Goal: Information Seeking & Learning: Learn about a topic

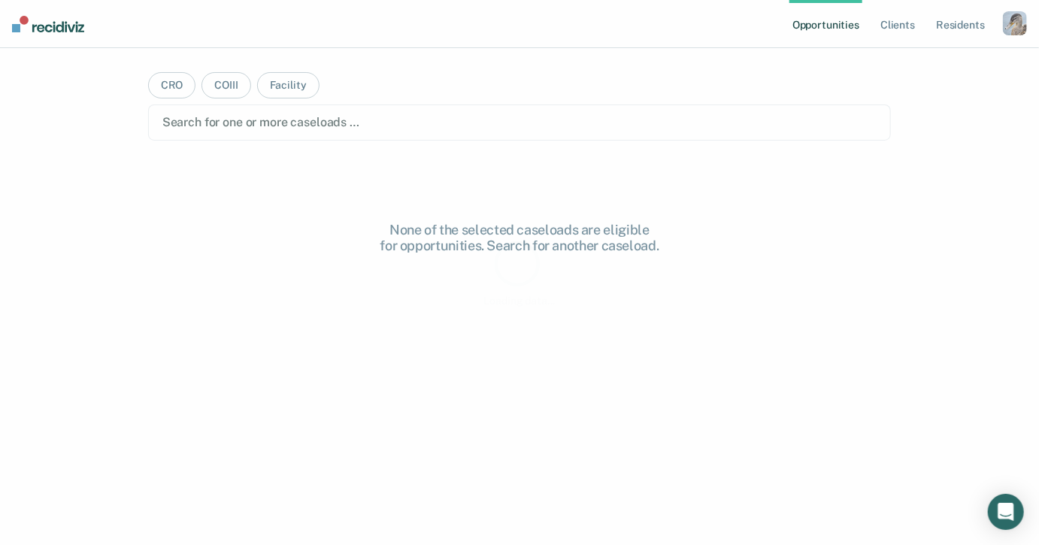
click at [1012, 22] on div "button" at bounding box center [1015, 23] width 24 height 24
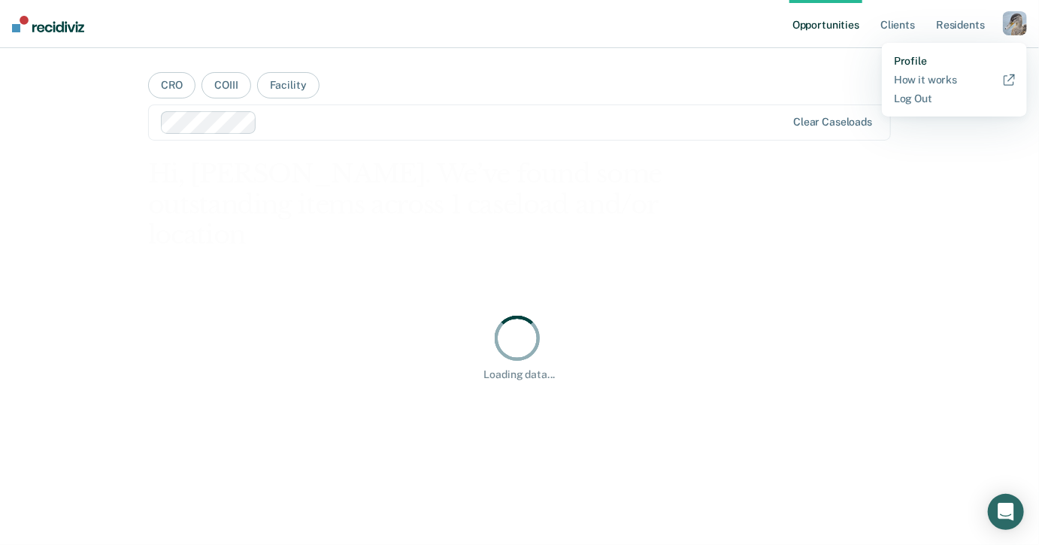
click at [906, 62] on link "Profile" at bounding box center [954, 61] width 121 height 13
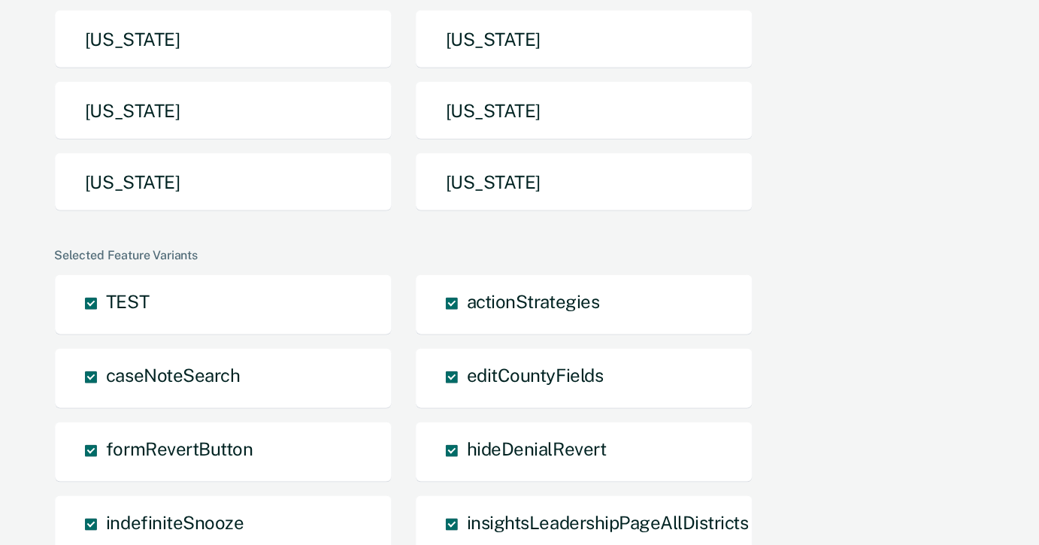
scroll to position [547, 0]
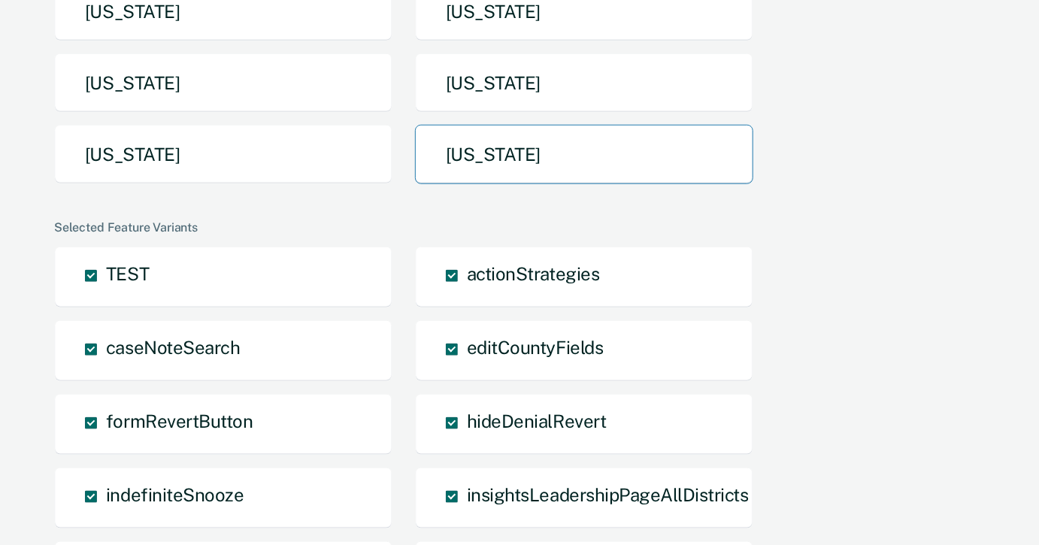
click at [479, 125] on button "[US_STATE]" at bounding box center [584, 154] width 338 height 59
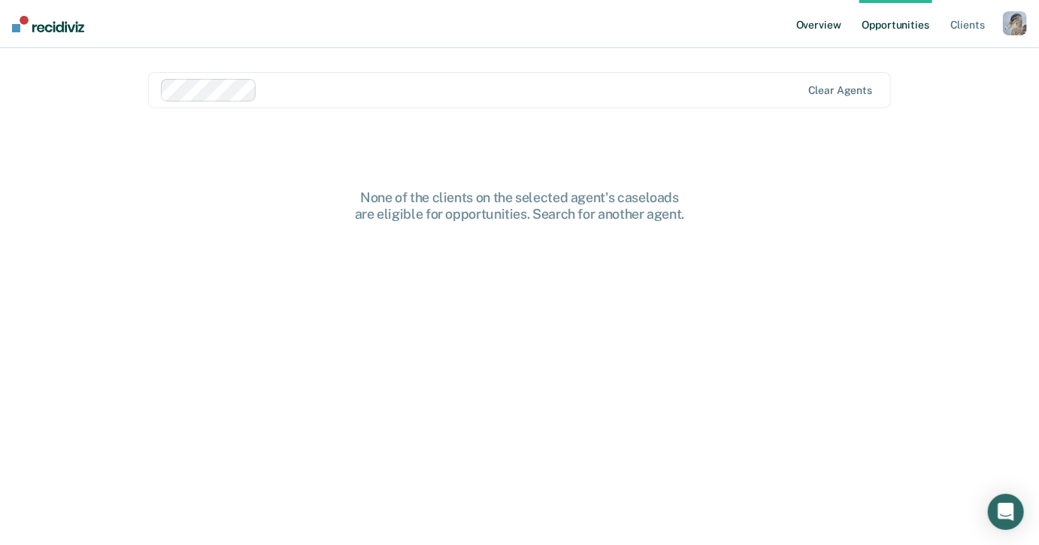
click at [818, 22] on link "Overview" at bounding box center [818, 24] width 51 height 48
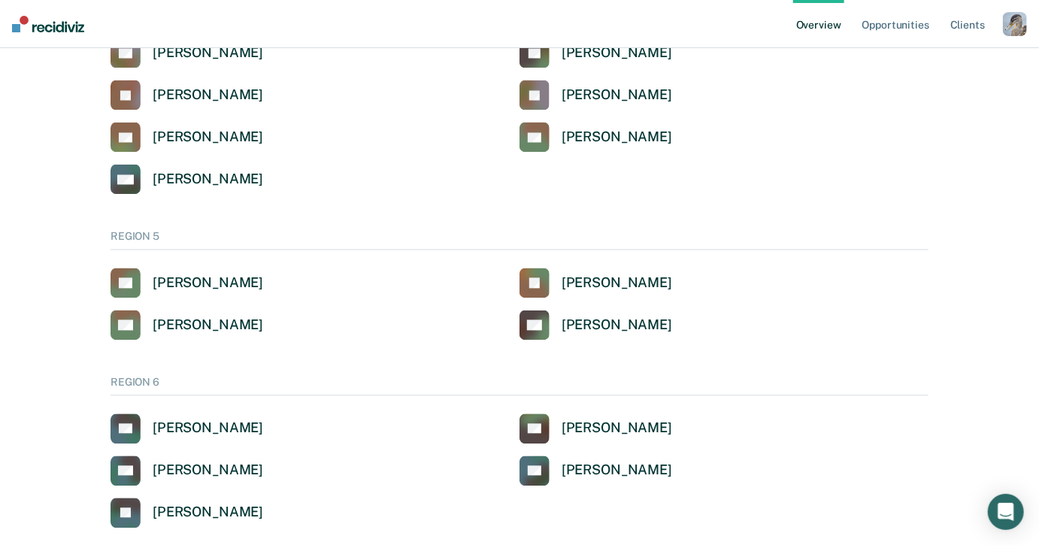
scroll to position [1277, 0]
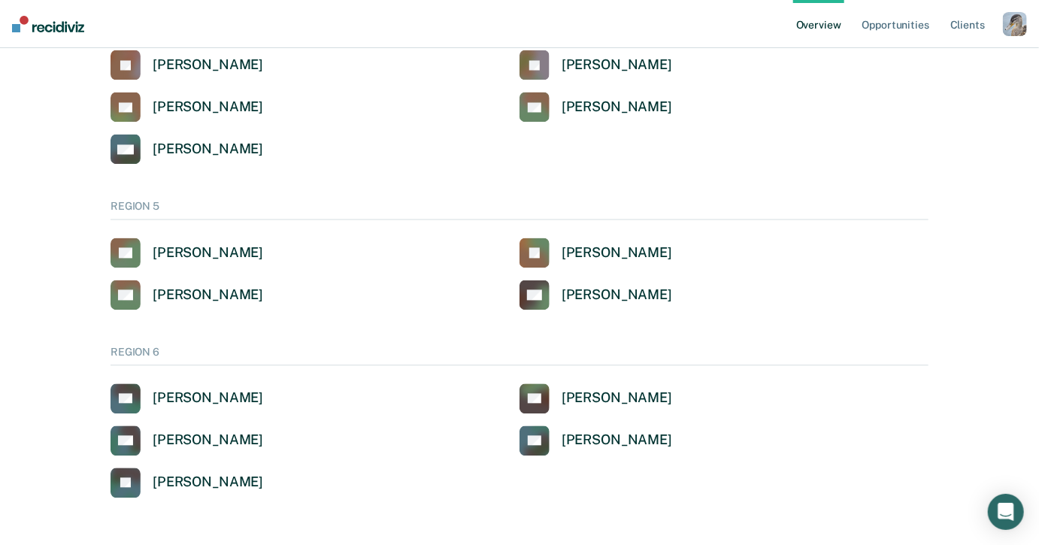
click at [743, 14] on nav "Overview Opportunities Client s Profile How it works Log Out" at bounding box center [519, 24] width 1039 height 48
